Goal: Information Seeking & Learning: Learn about a topic

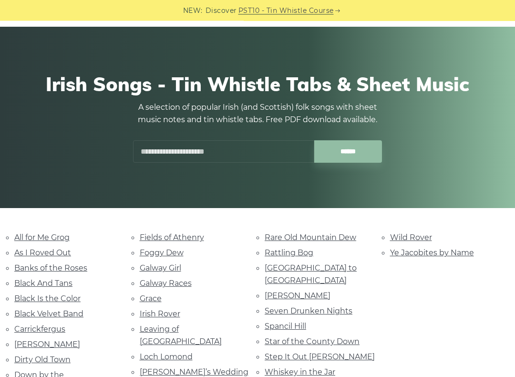
scroll to position [42, 0]
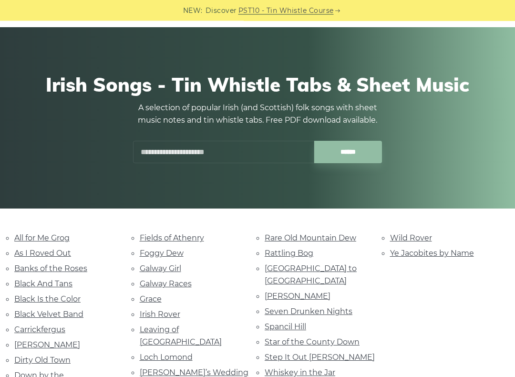
click at [306, 112] on p "A selection of popular Irish (and Scottish) folk songs with sheet music notes a…" at bounding box center [258, 114] width 258 height 25
click at [70, 236] on link "All for Me Grog" at bounding box center [41, 237] width 55 height 9
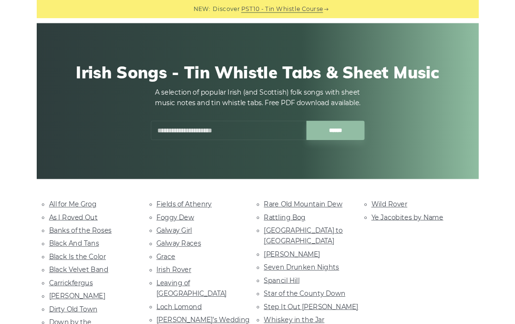
scroll to position [69, 0]
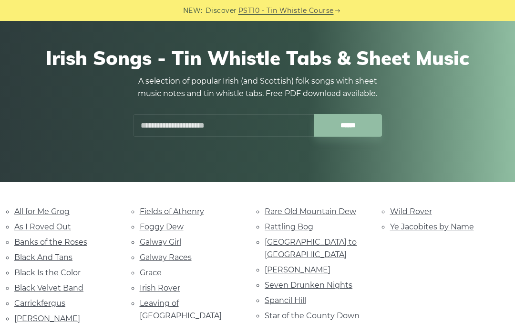
click at [163, 283] on link "Irish Rover" at bounding box center [160, 287] width 41 height 9
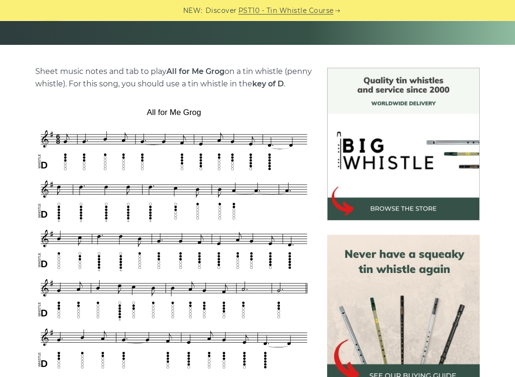
scroll to position [207, 0]
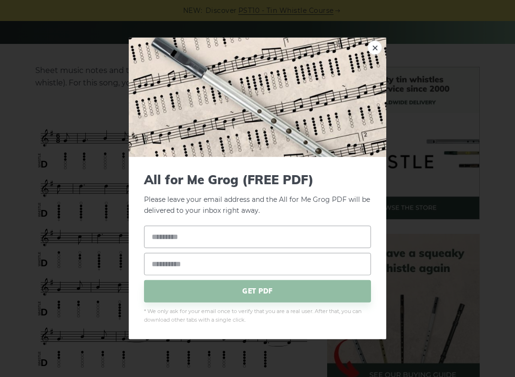
click at [445, 179] on div "× All for Me Grog (FREE PDF) Please leave your email address and the All for Me…" at bounding box center [257, 188] width 515 height 377
click at [377, 131] on img at bounding box center [258, 97] width 258 height 119
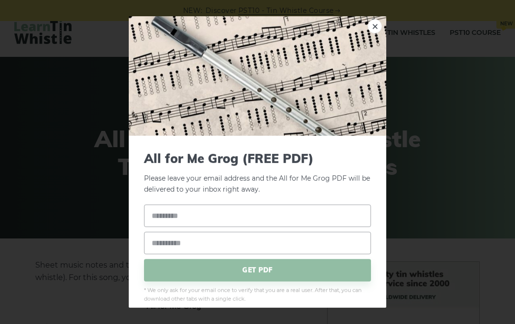
scroll to position [0, 0]
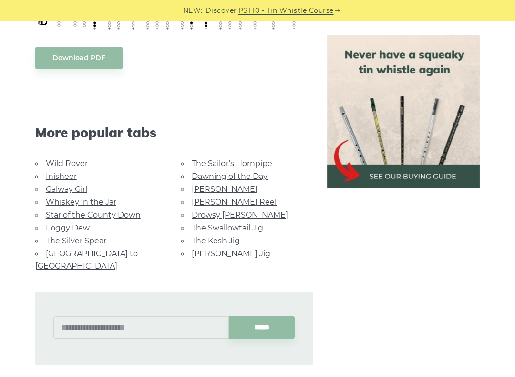
scroll to position [494, 0]
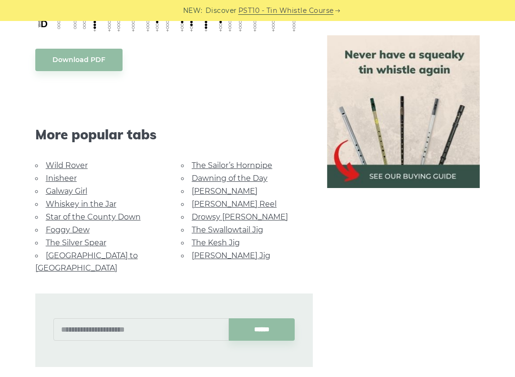
click at [238, 167] on link "The Sailor’s Hornpipe" at bounding box center [232, 165] width 81 height 9
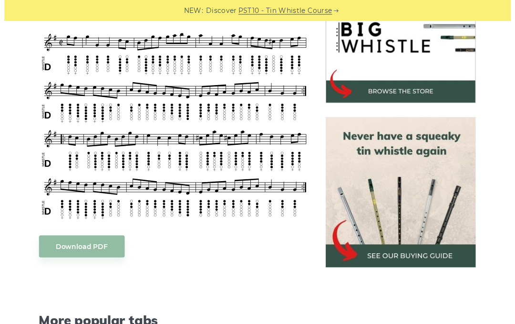
scroll to position [322, 0]
